Goal: Task Accomplishment & Management: Manage account settings

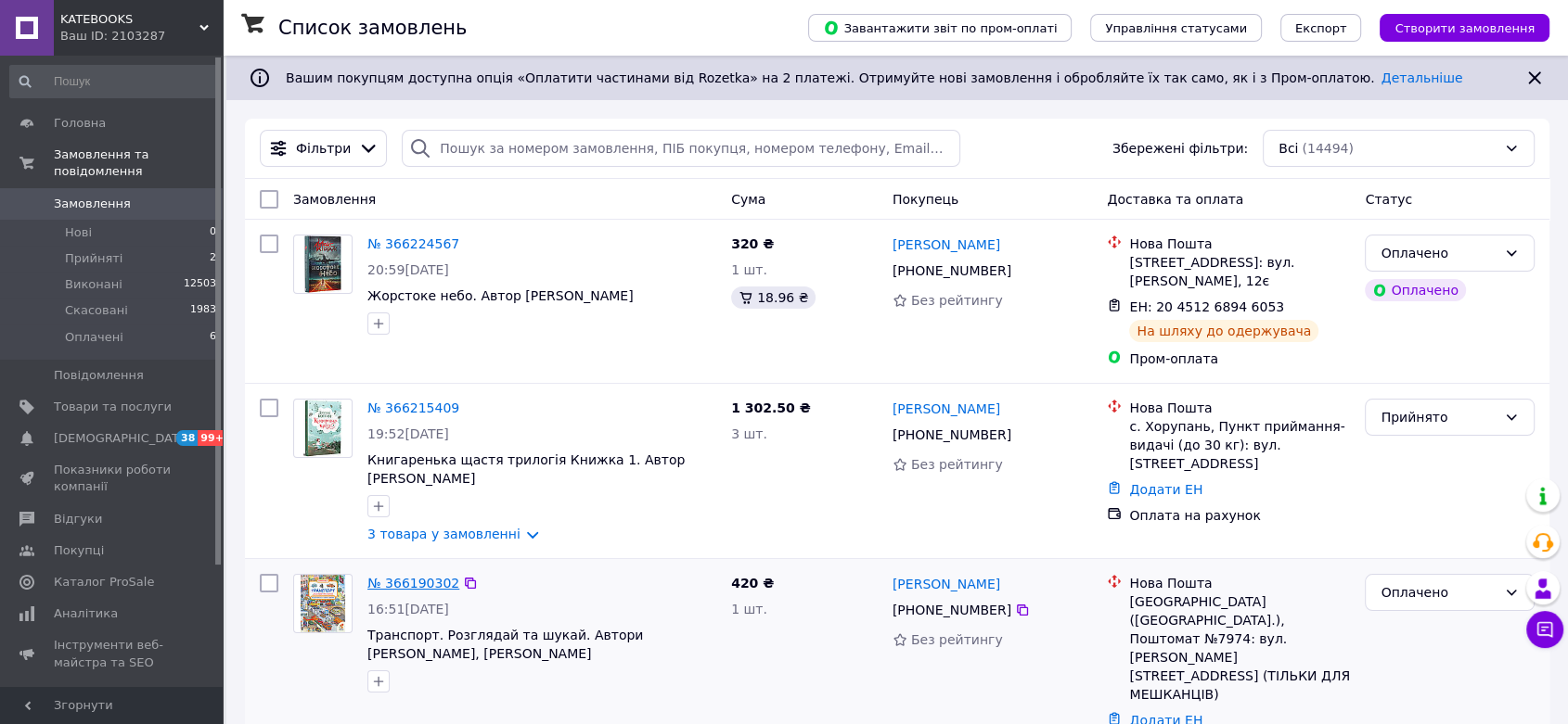
click at [408, 576] on link "№ 366190302" at bounding box center [413, 583] width 92 height 14
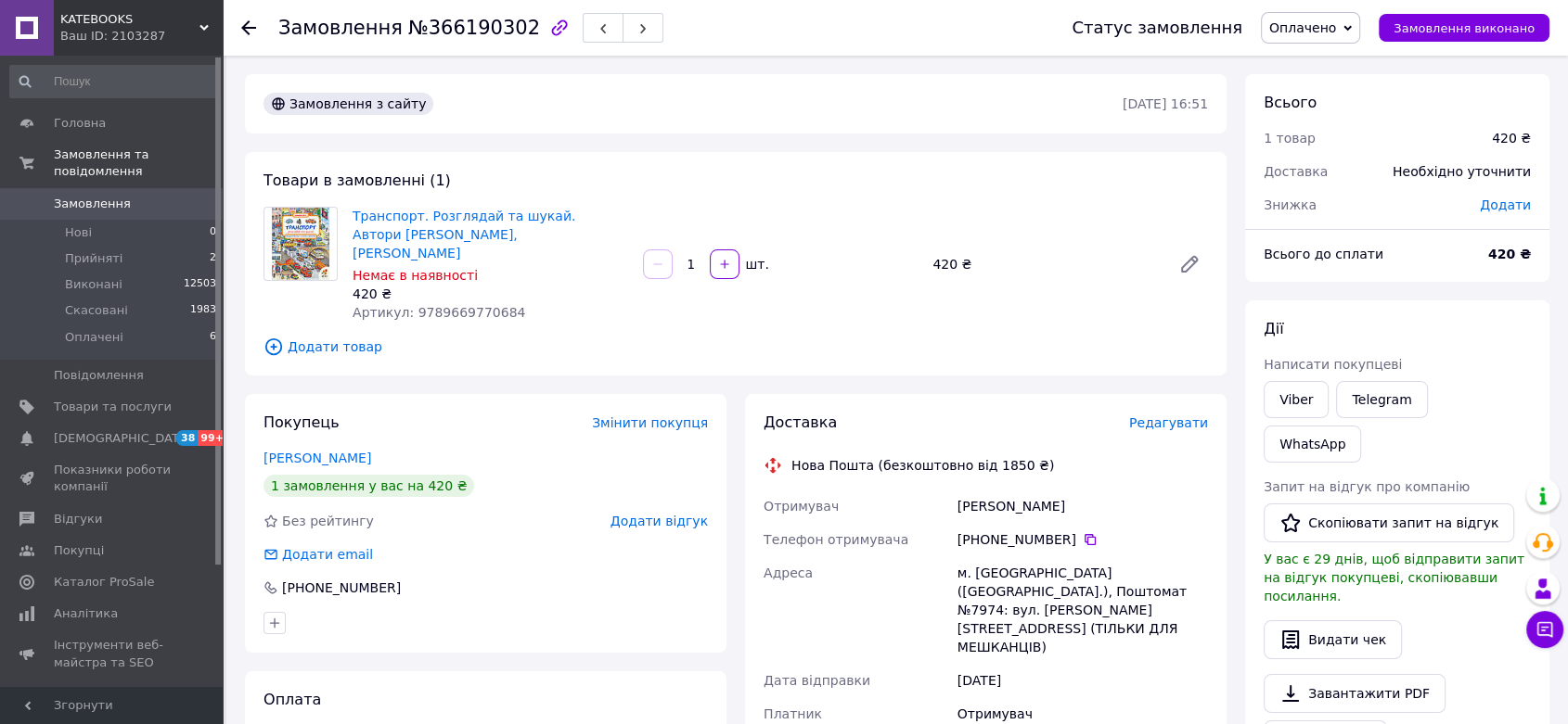
click at [1188, 416] on span "Редагувати" at bounding box center [1168, 422] width 79 height 14
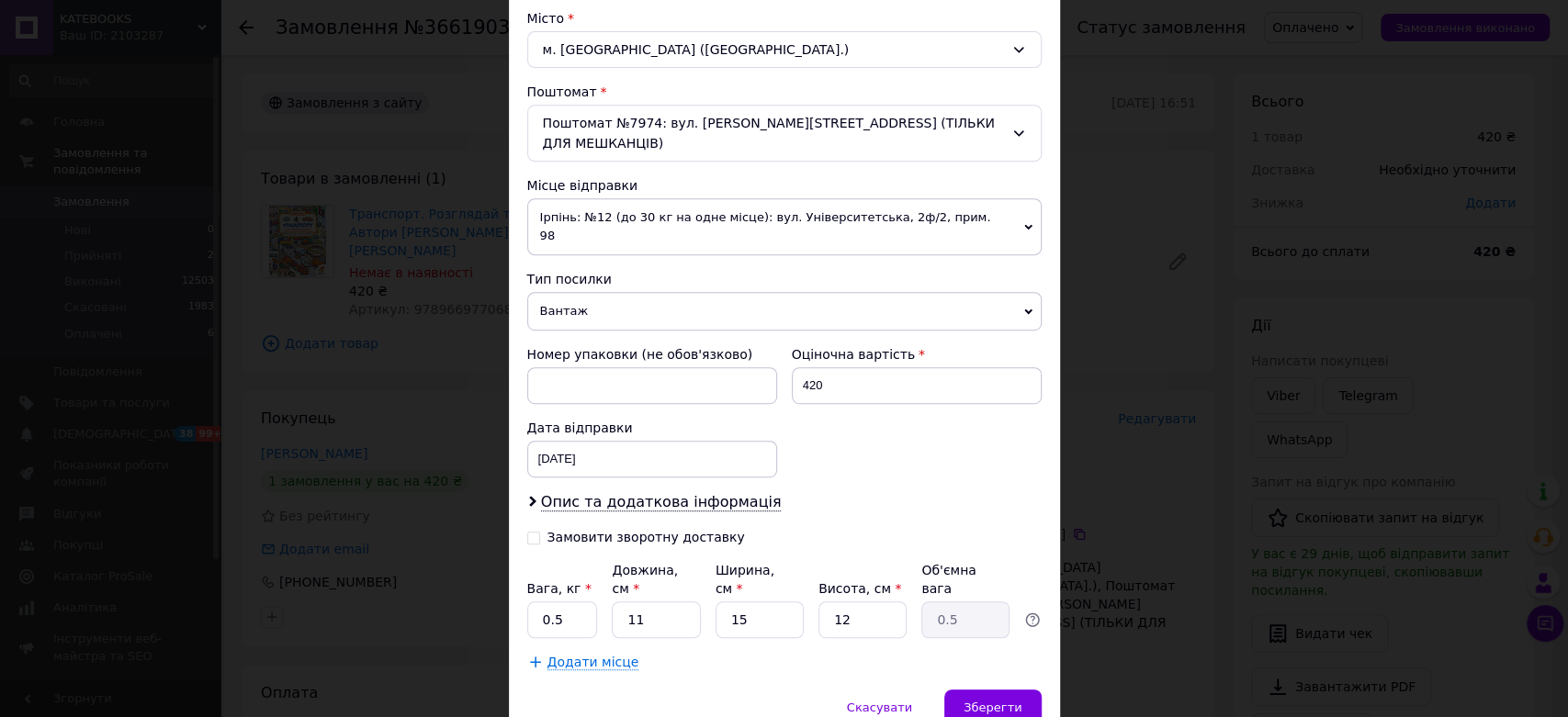
scroll to position [552, 0]
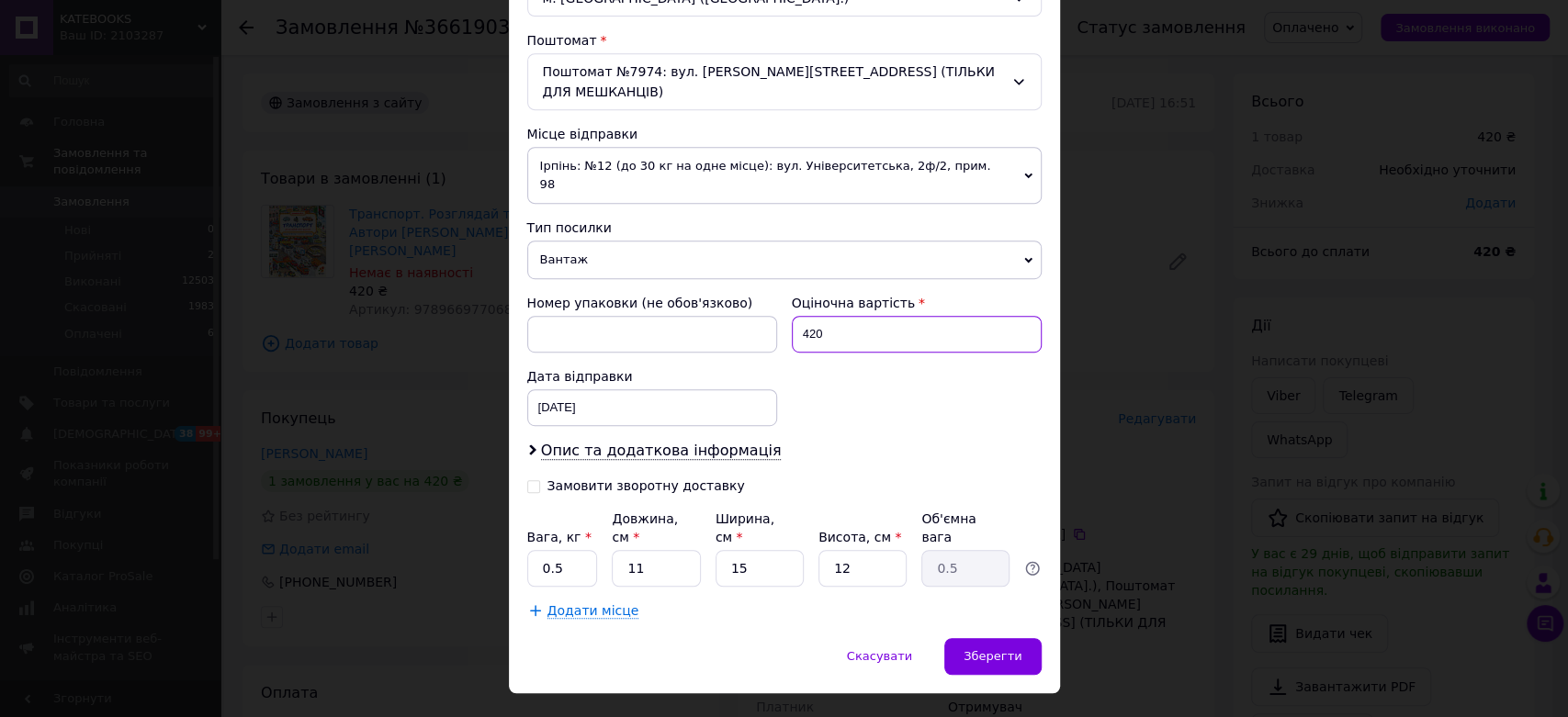
click at [821, 320] on input "420" at bounding box center [916, 334] width 250 height 37
click at [823, 320] on input "420" at bounding box center [916, 334] width 250 height 37
type input "500"
click at [631, 442] on span "Опис та додаткова інформація" at bounding box center [661, 451] width 241 height 18
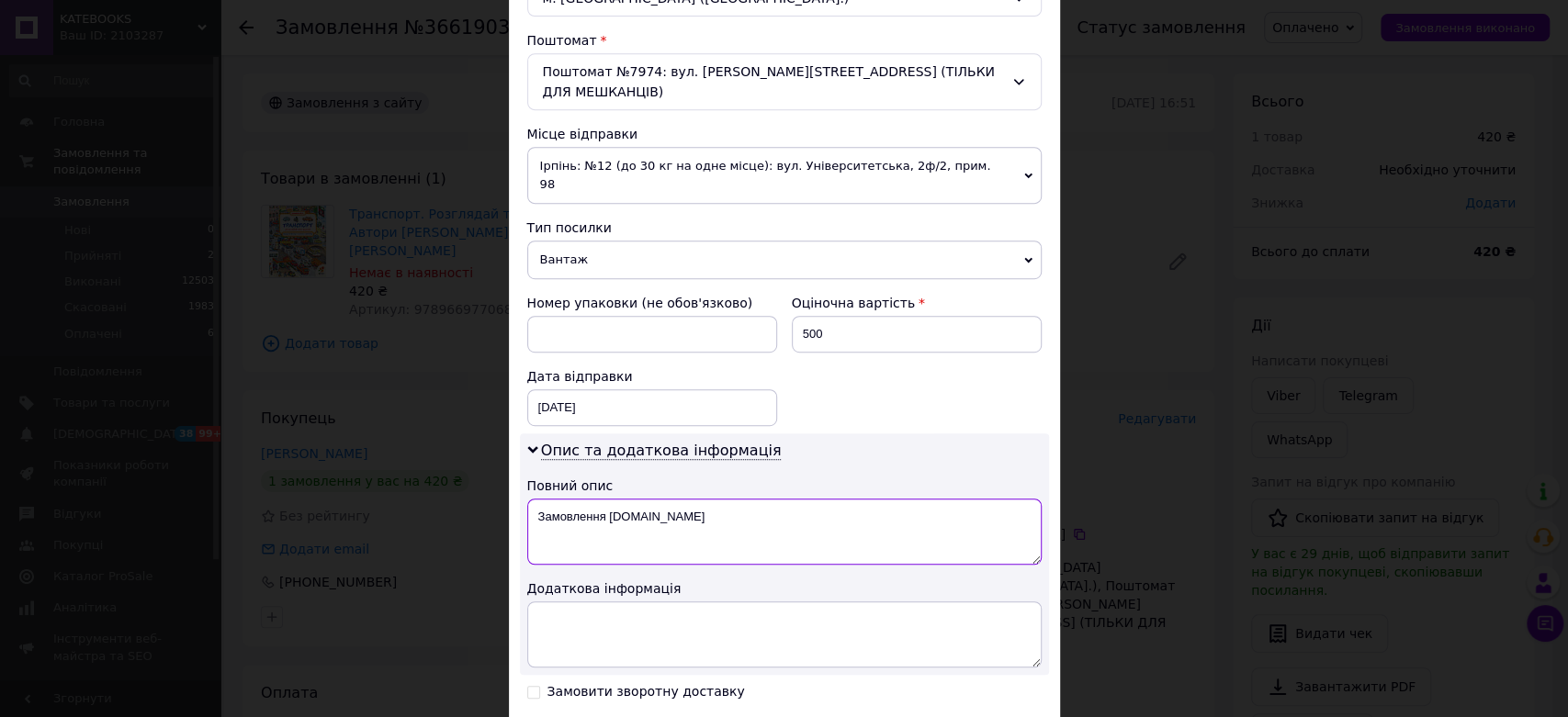
click at [630, 498] on textarea "Замовлення [DOMAIN_NAME]" at bounding box center [784, 532] width 514 height 67
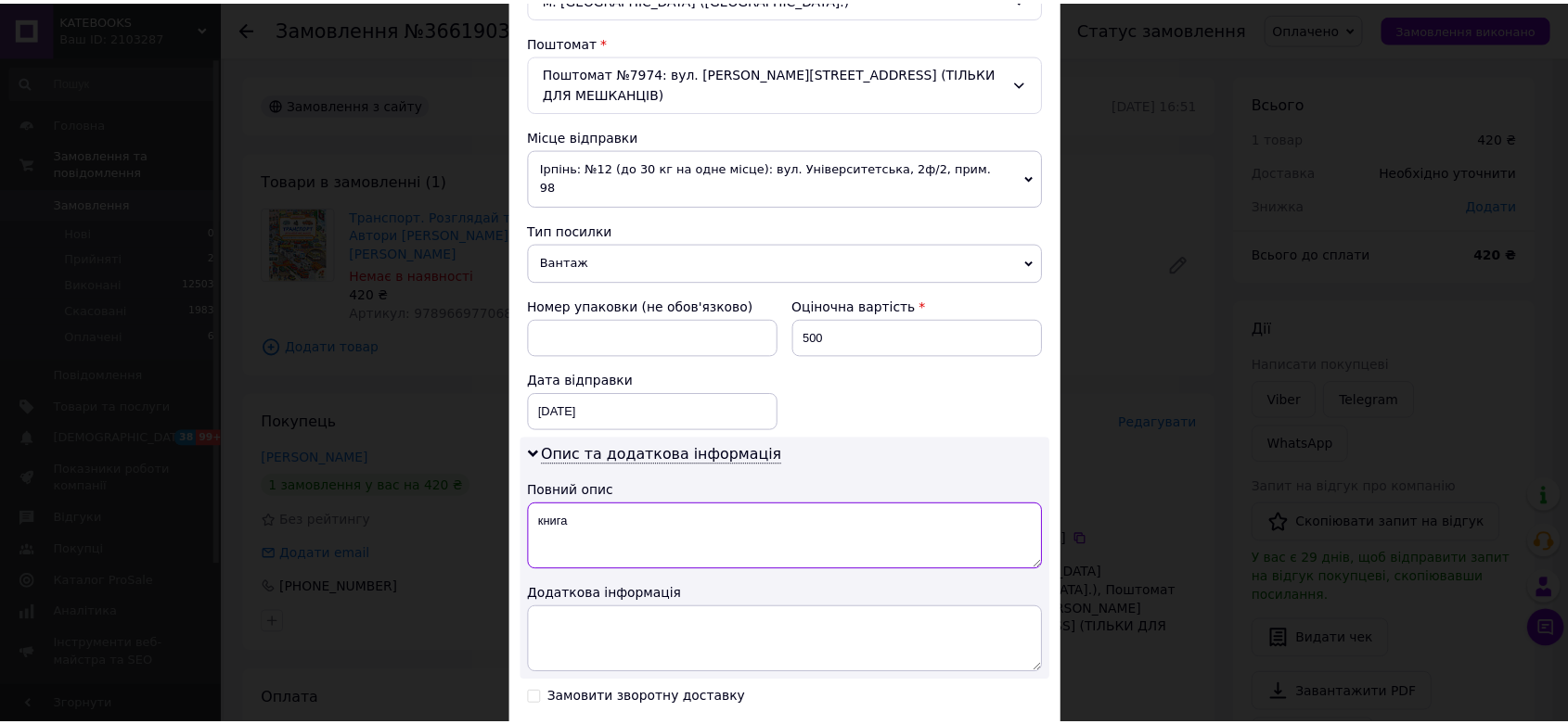
scroll to position [764, 0]
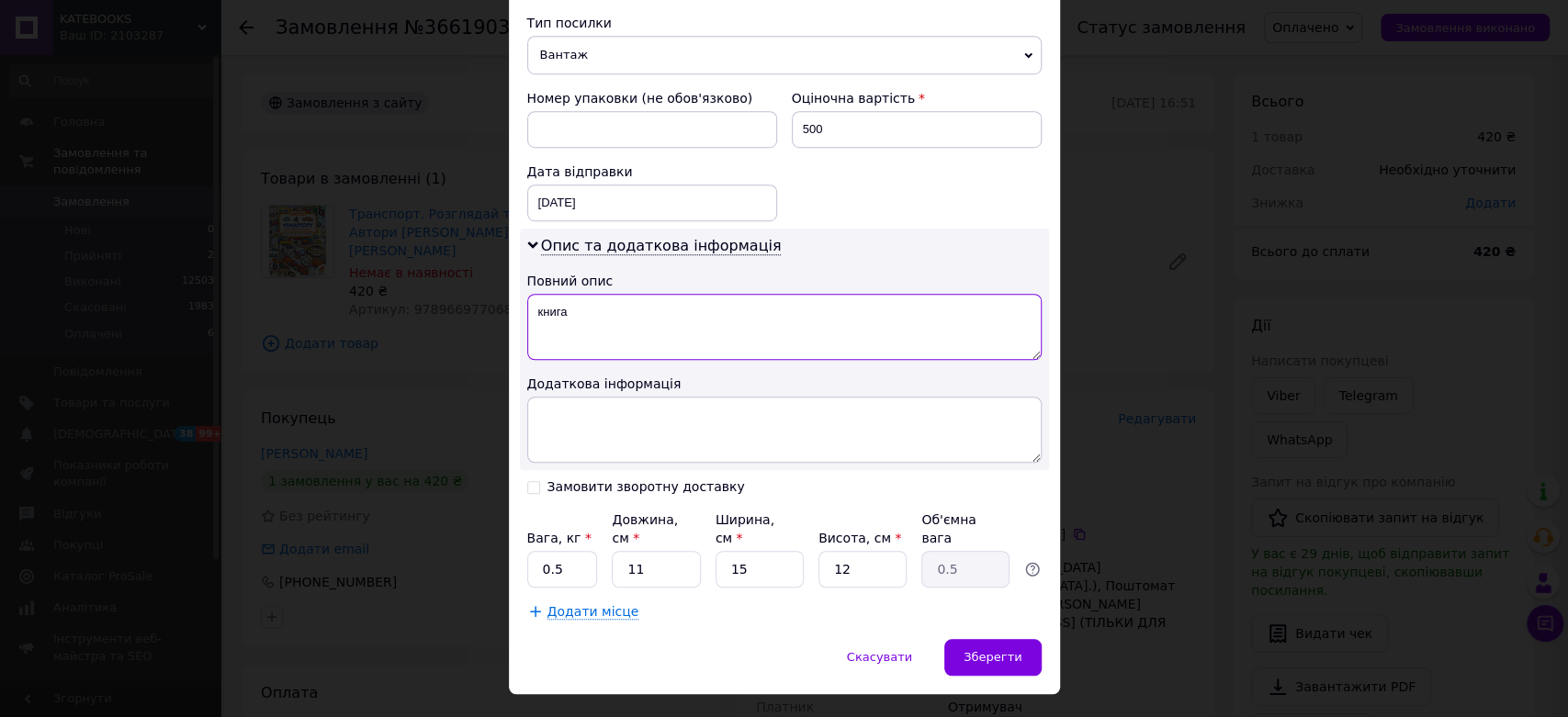
type textarea "книга"
click at [657, 551] on input "11" at bounding box center [655, 569] width 88 height 37
type input "2"
type input "0.1"
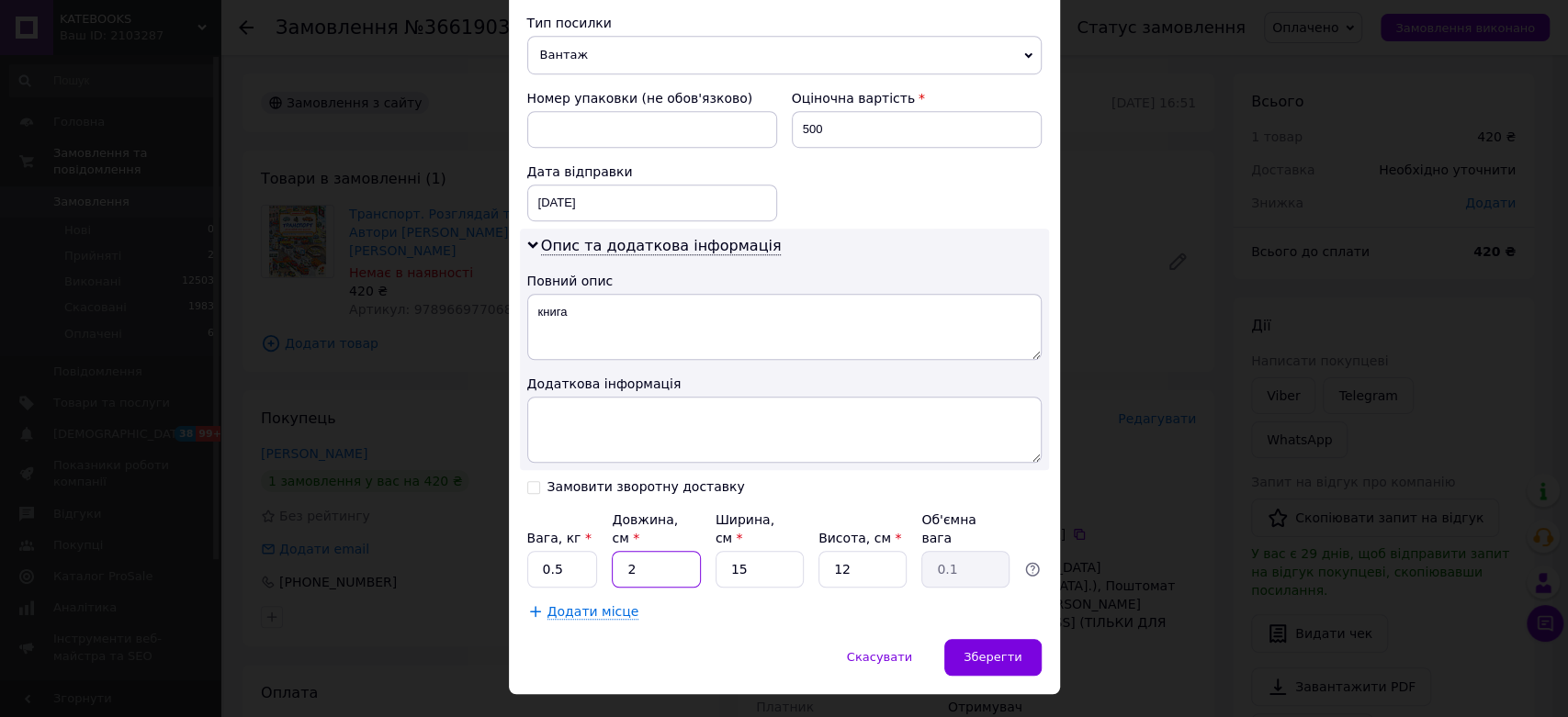
type input "26"
type input "1.17"
type input "26"
click at [750, 551] on input "15" at bounding box center [759, 569] width 88 height 37
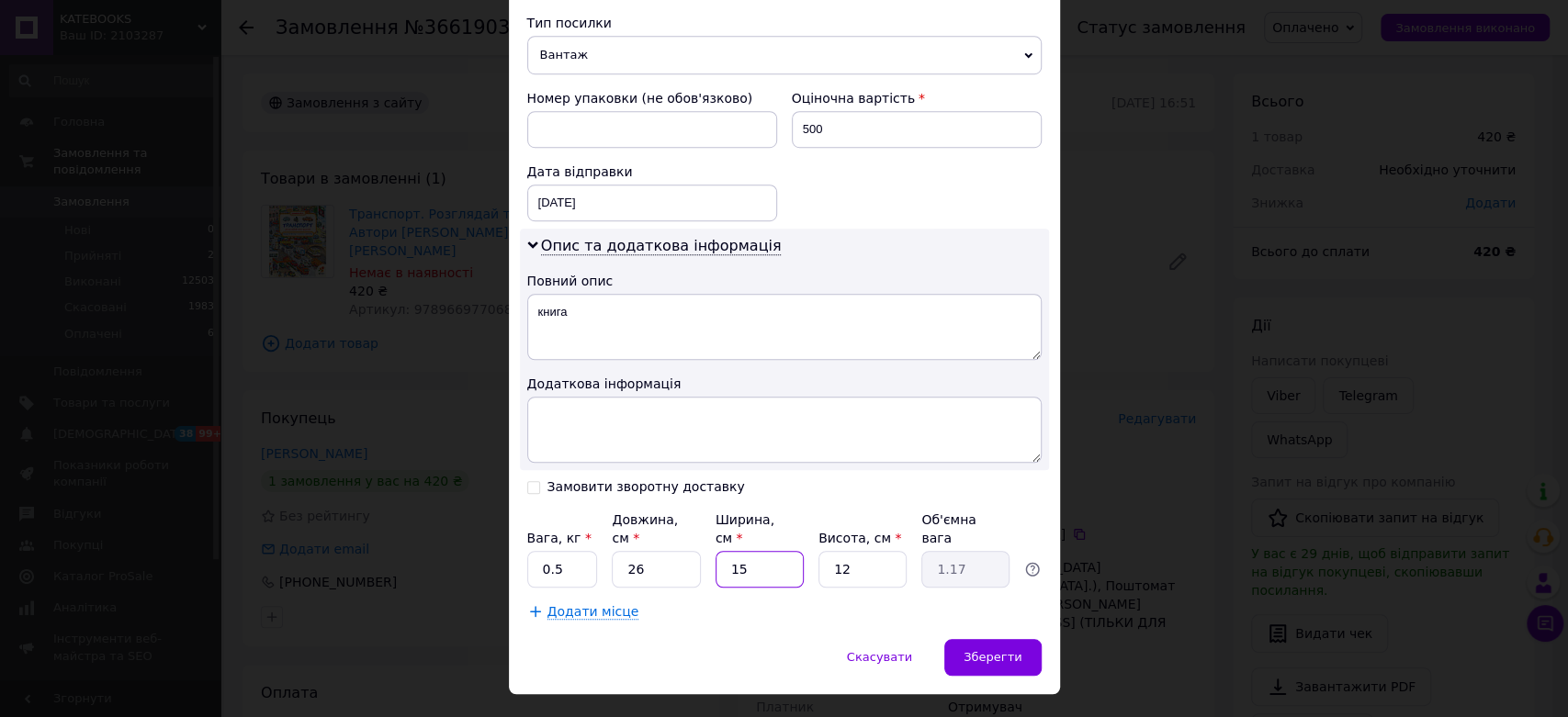
type input "1"
type input "0.1"
type input "18"
type input "1.4"
type input "18"
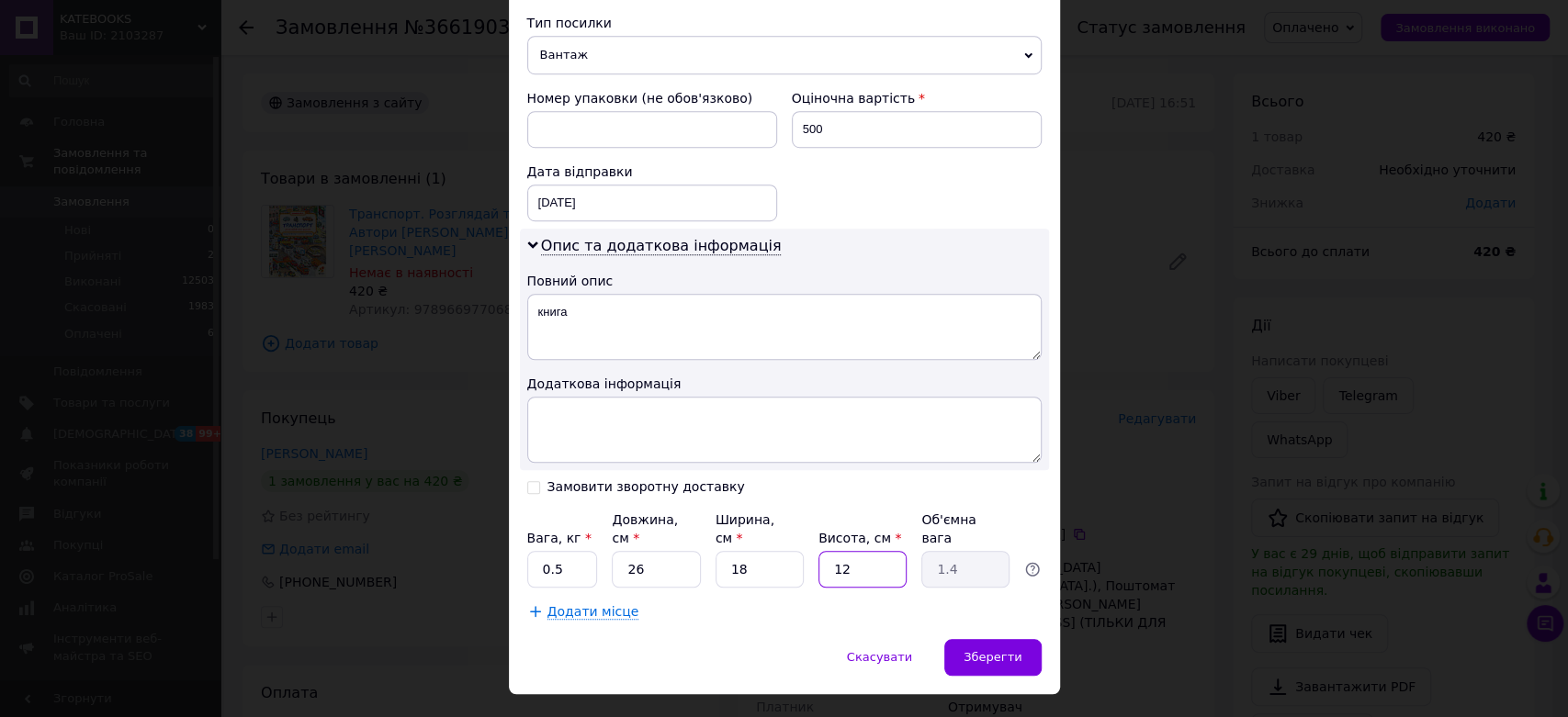
click at [851, 551] on input "12" at bounding box center [861, 569] width 88 height 37
type input "4"
type input "0.47"
type input "4"
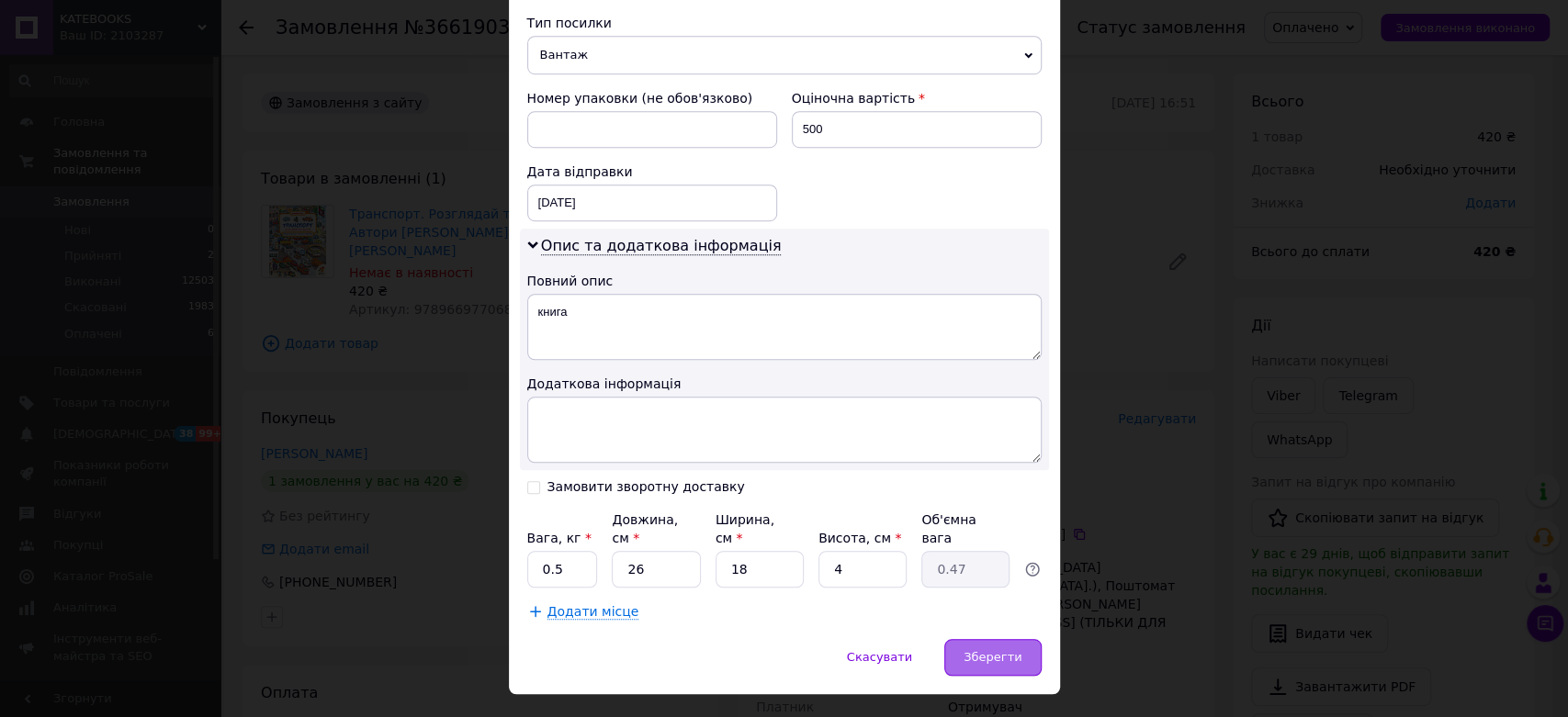
click at [1010, 650] on span "Зберегти" at bounding box center [992, 657] width 58 height 13
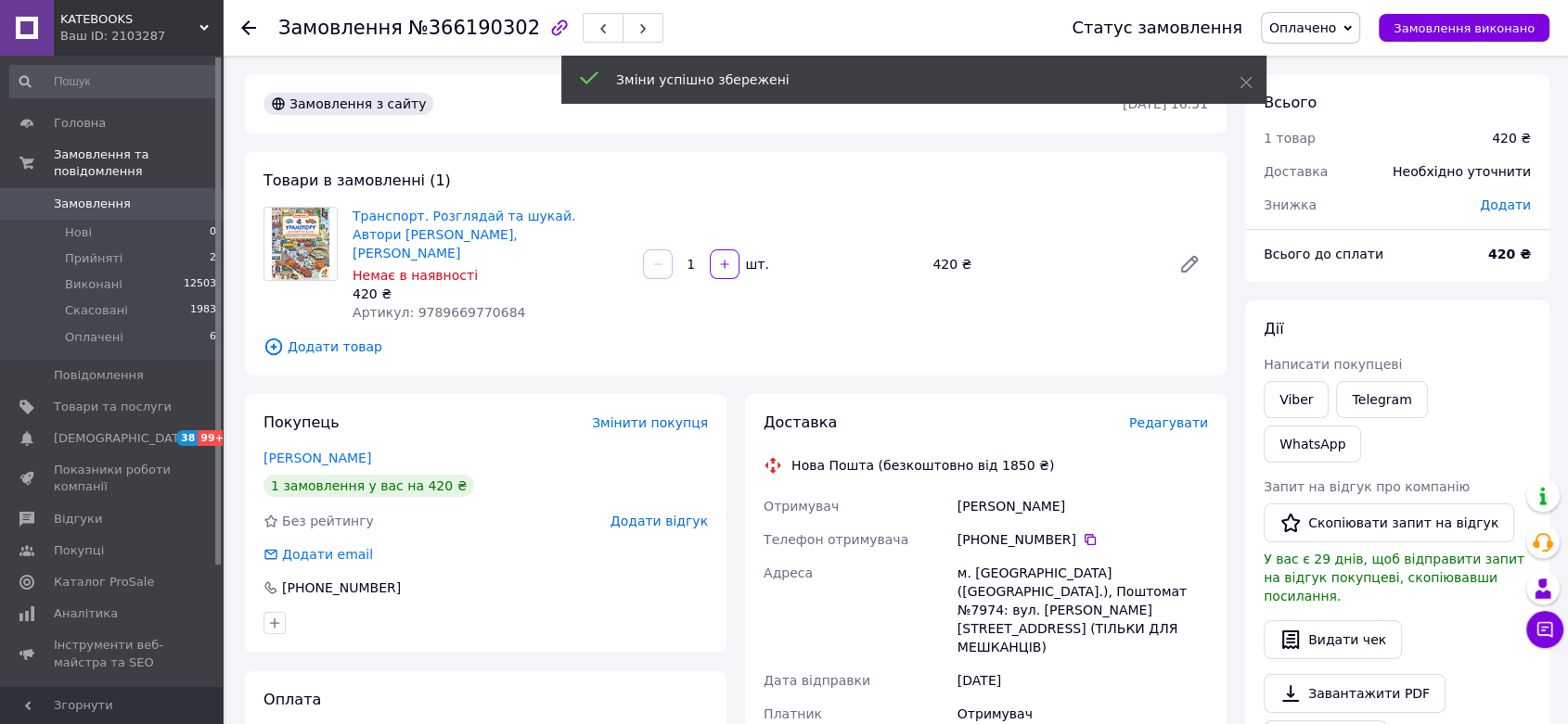
scroll to position [515, 0]
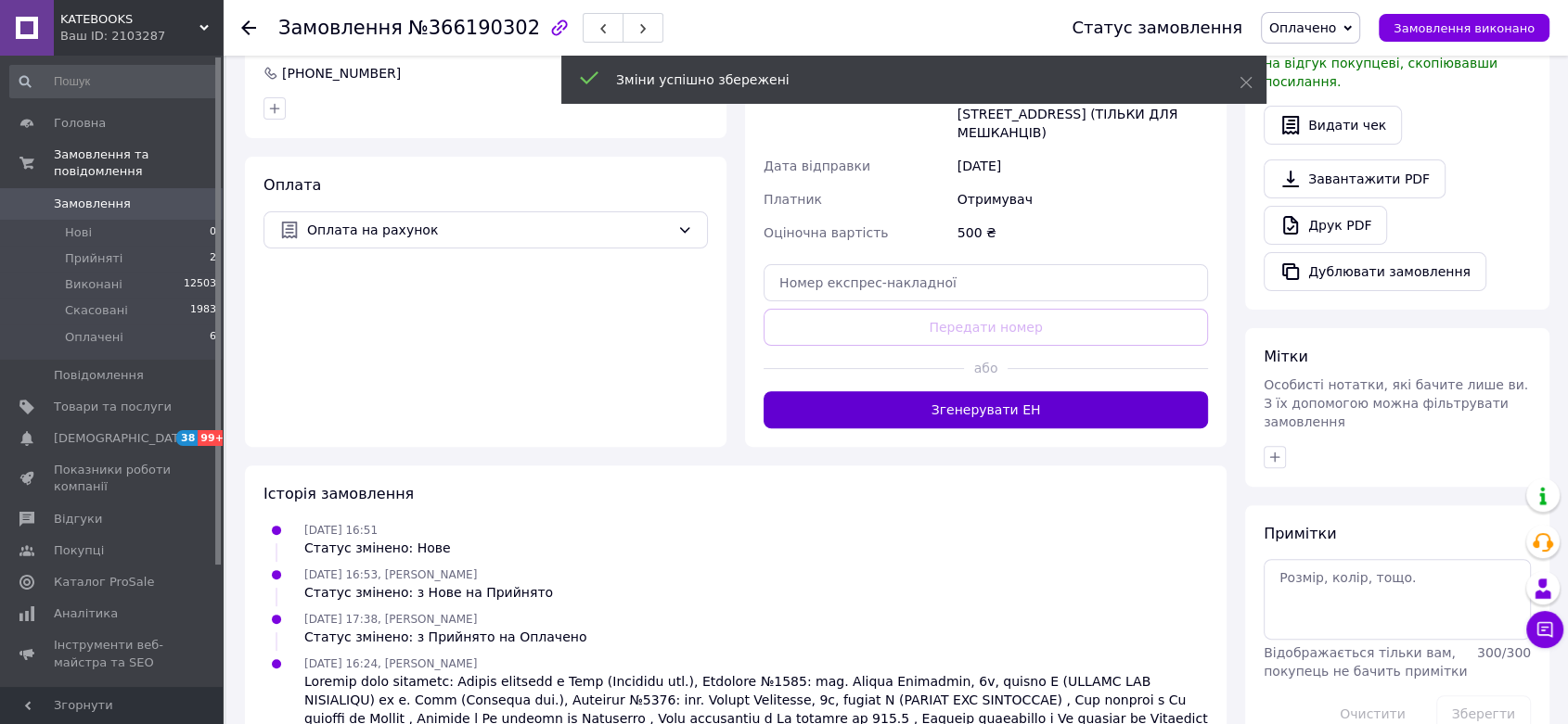
click at [1037, 392] on button "Згенерувати ЕН" at bounding box center [986, 410] width 445 height 37
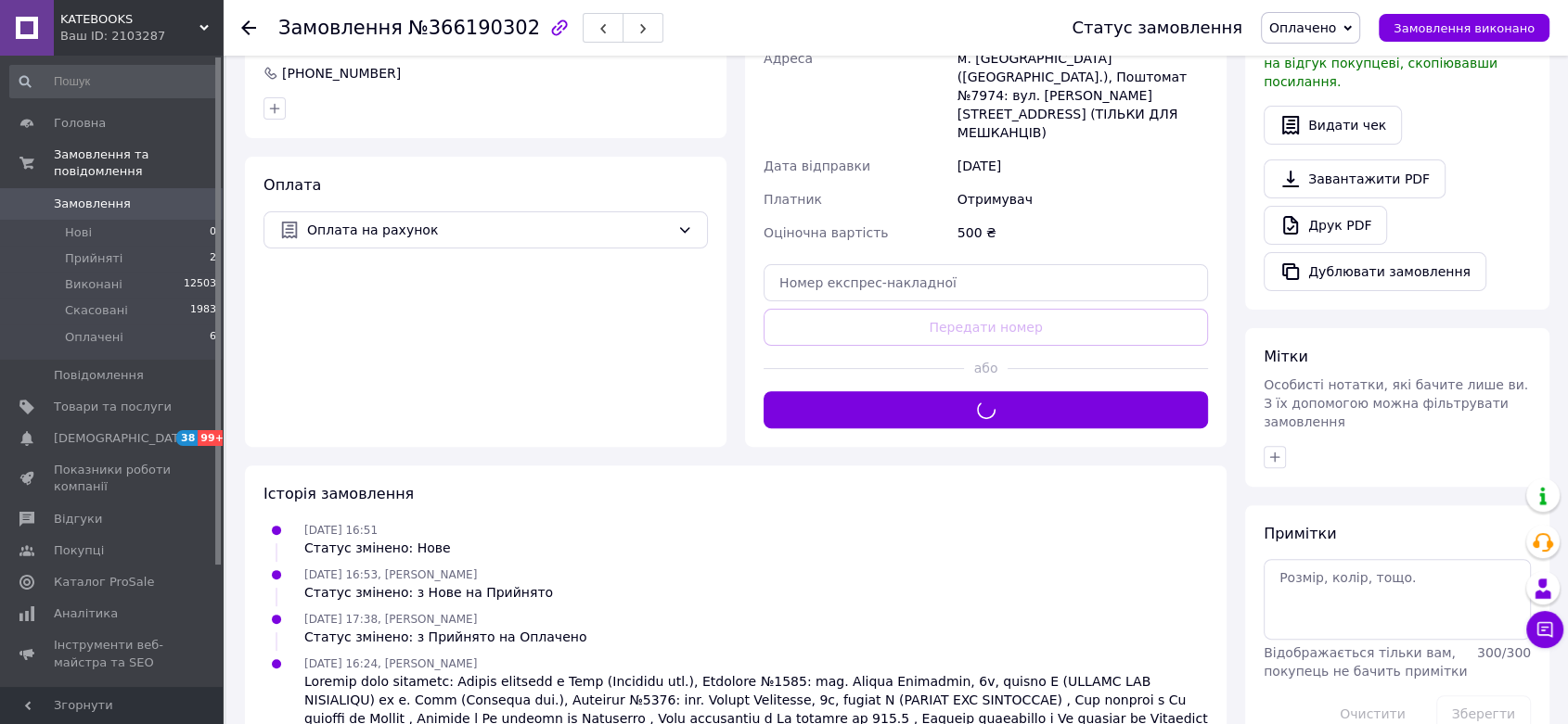
scroll to position [0, 0]
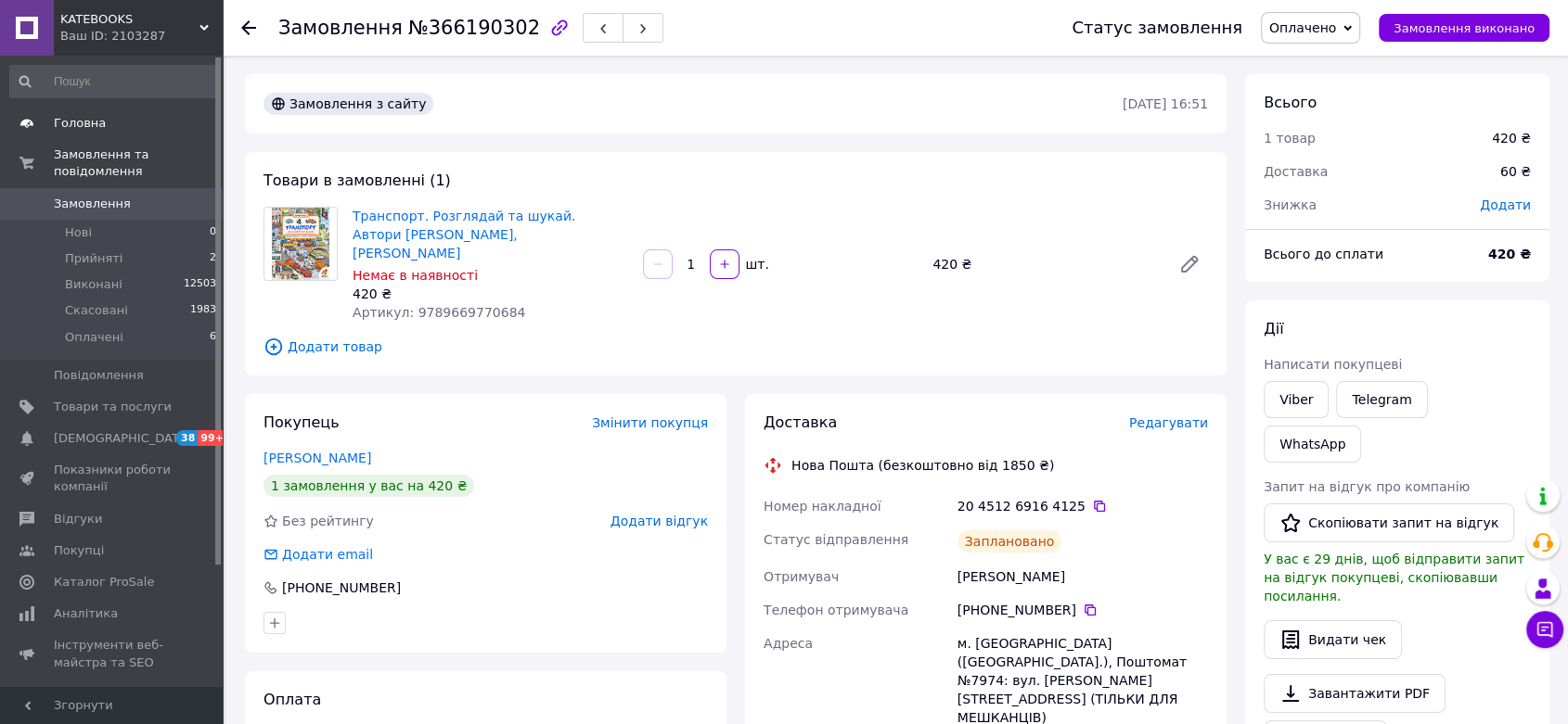
click at [86, 133] on link "Головна" at bounding box center [113, 123] width 228 height 32
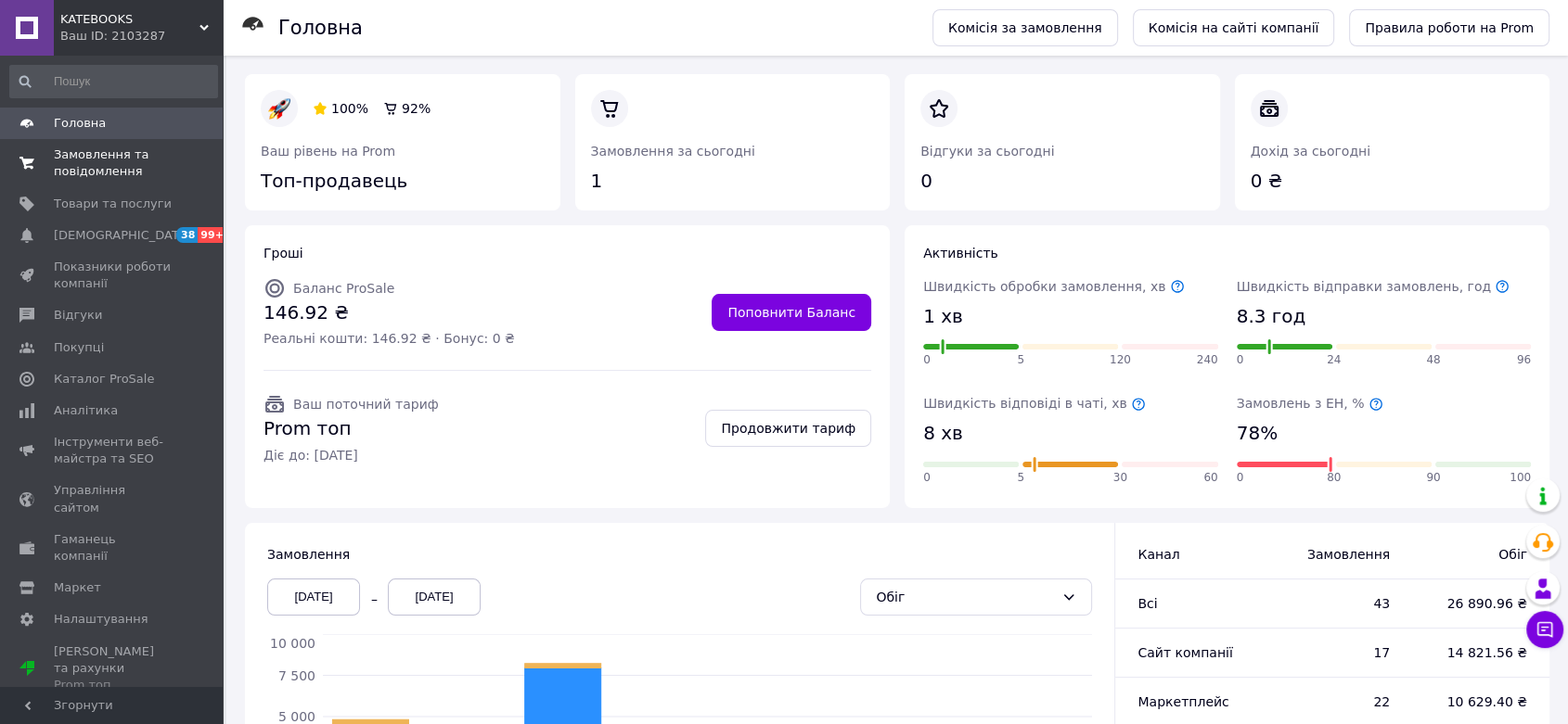
click at [104, 163] on span "Замовлення та повідомлення" at bounding box center [112, 163] width 118 height 34
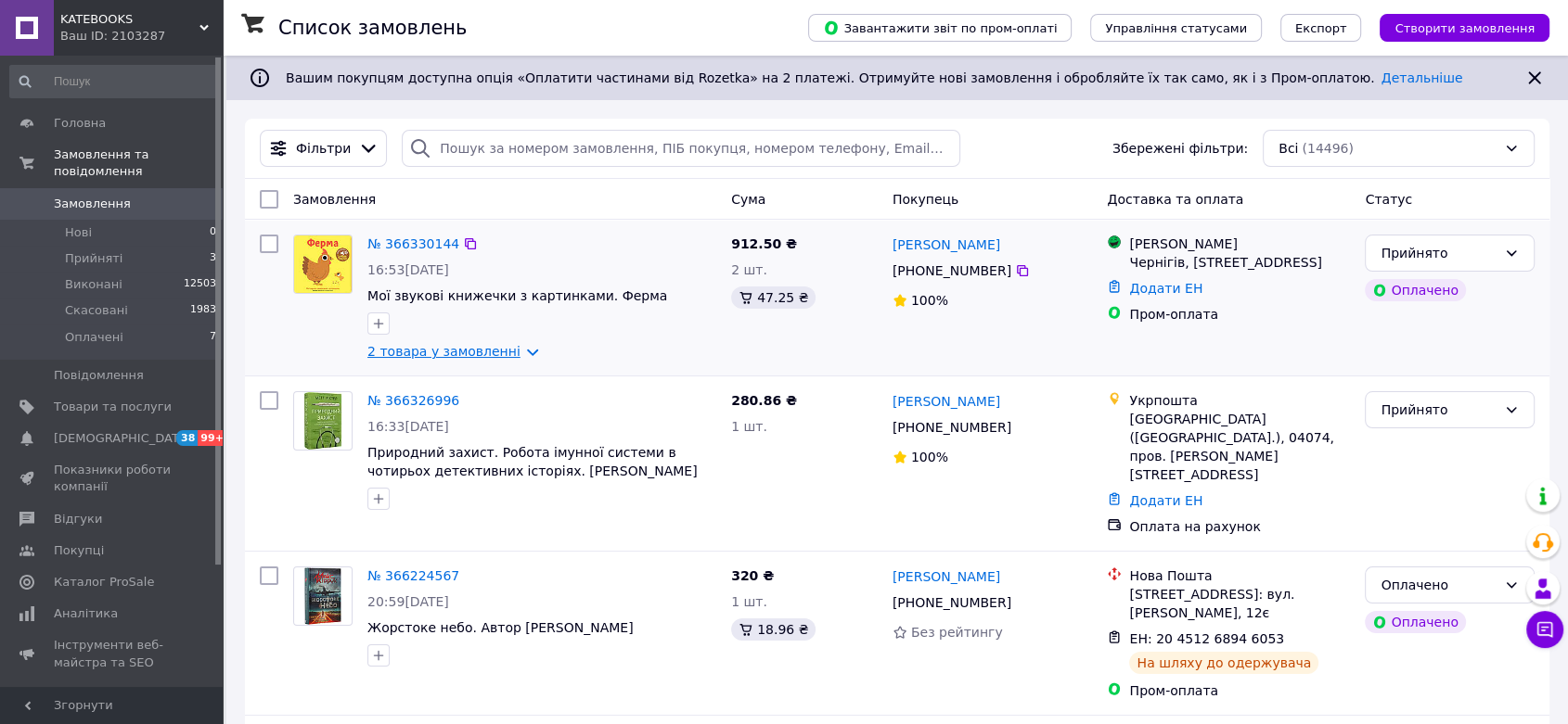
click at [512, 349] on link "2 товара у замовленні" at bounding box center [443, 350] width 153 height 14
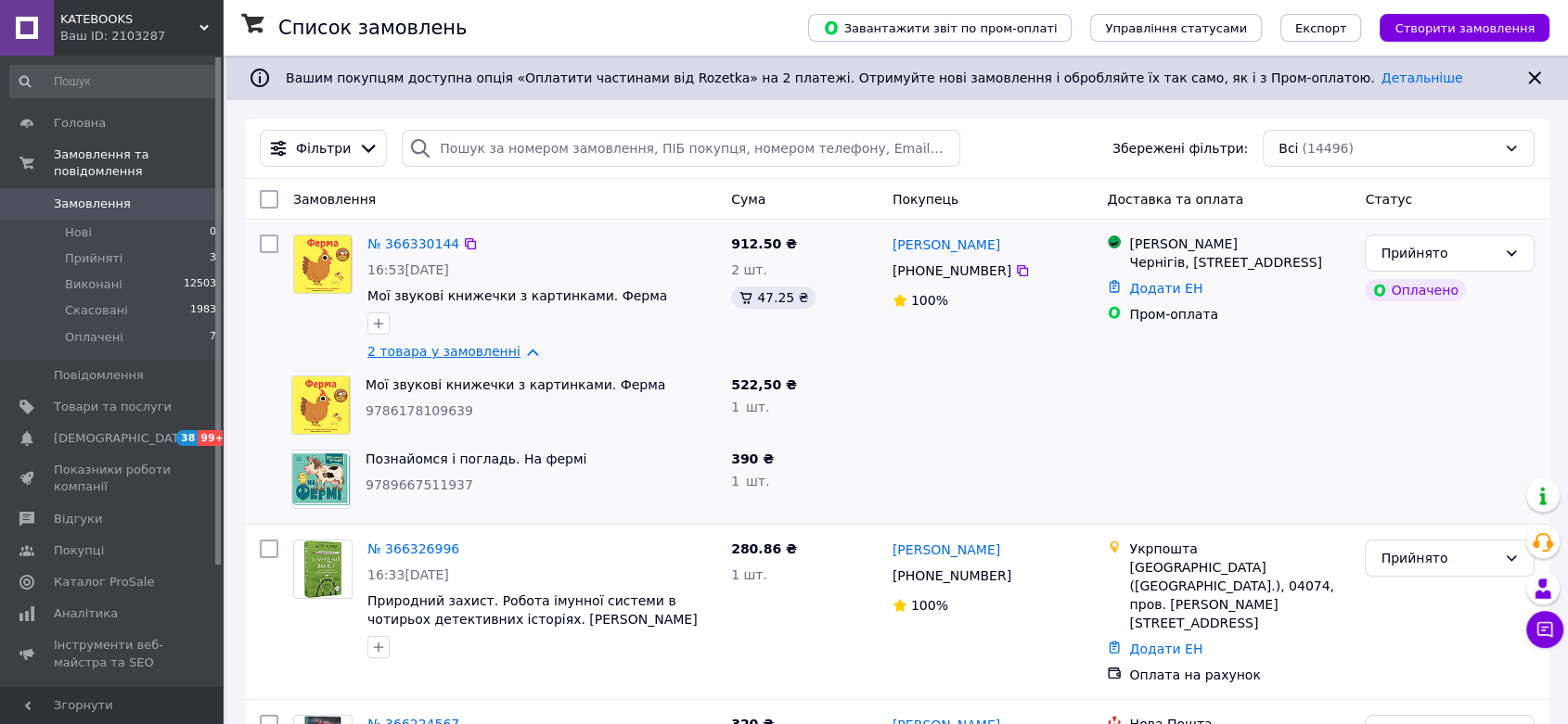
click at [512, 349] on link "2 товара у замовленні" at bounding box center [443, 350] width 153 height 14
